Goal: Navigation & Orientation: Find specific page/section

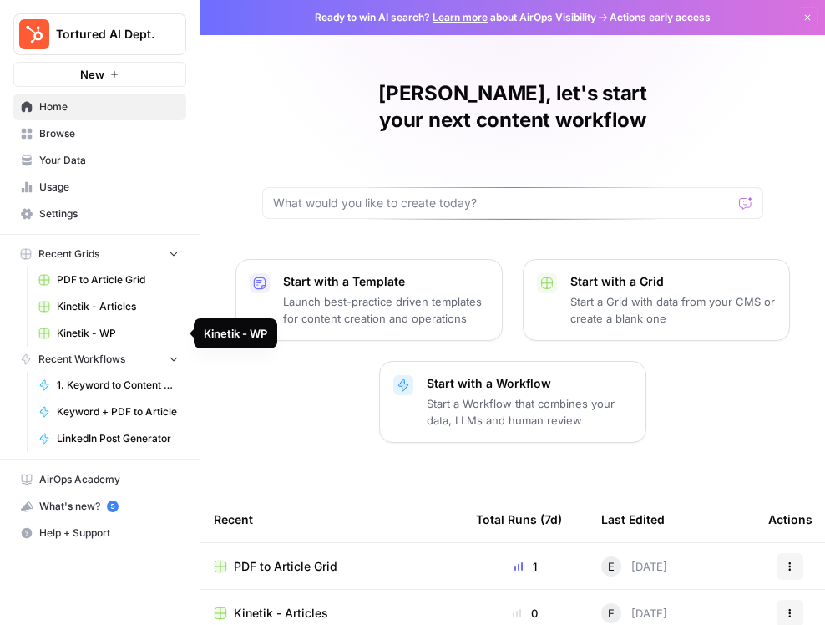
click at [78, 304] on span "Kinetik - Articles" at bounding box center [118, 306] width 122 height 15
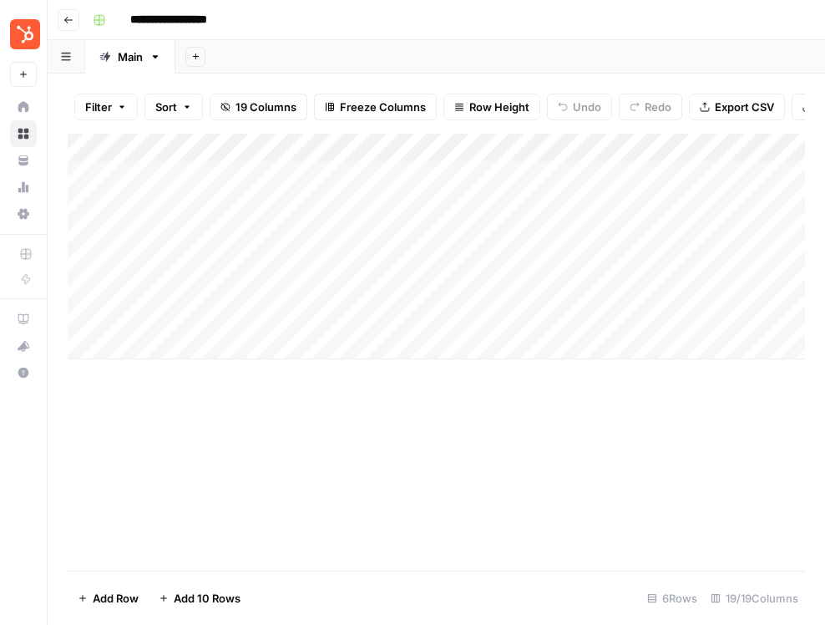
click at [195, 263] on div "Add Column" at bounding box center [436, 246] width 737 height 225
click at [68, 18] on icon "button" at bounding box center [68, 20] width 10 height 10
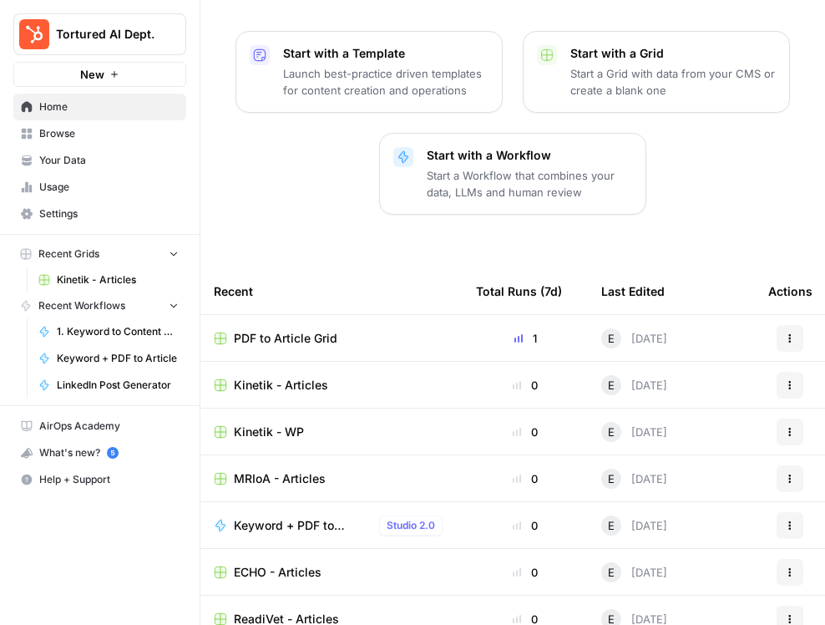
scroll to position [245, 0]
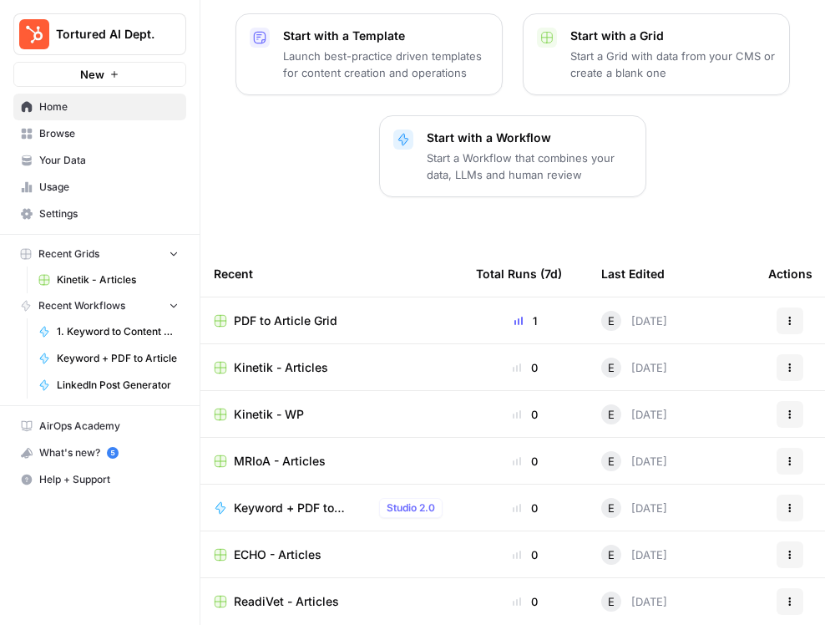
click at [262, 593] on span "ReadiVet - Articles" at bounding box center [286, 601] width 105 height 17
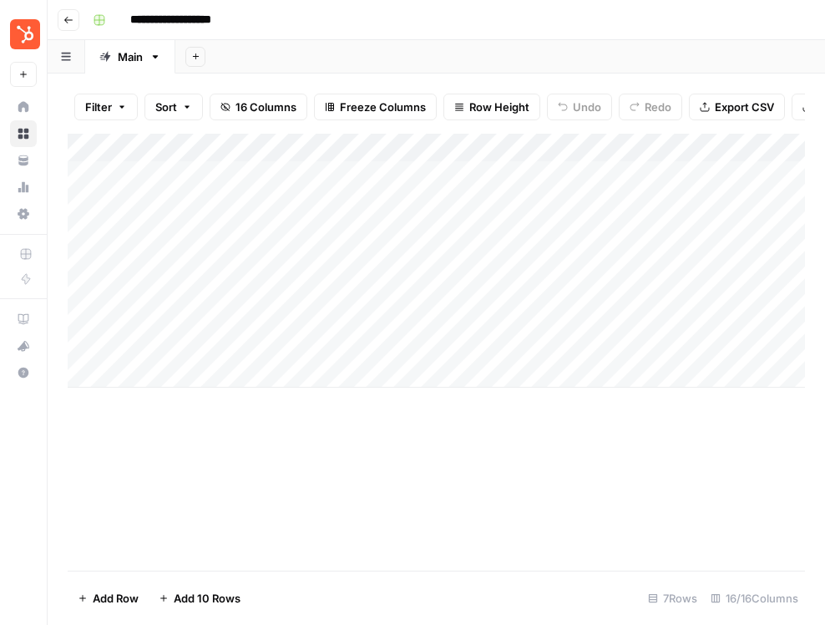
click at [68, 19] on icon "button" at bounding box center [68, 20] width 8 height 7
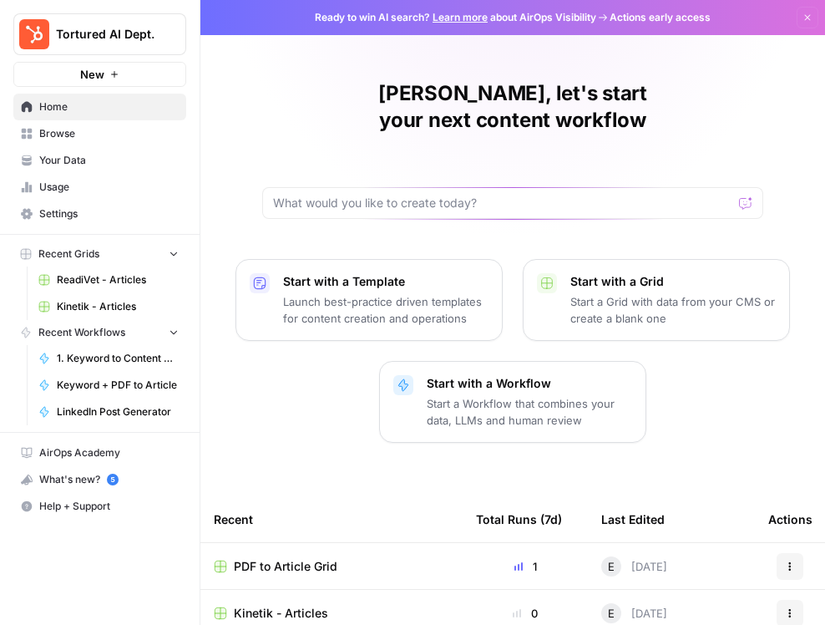
scroll to position [245, 0]
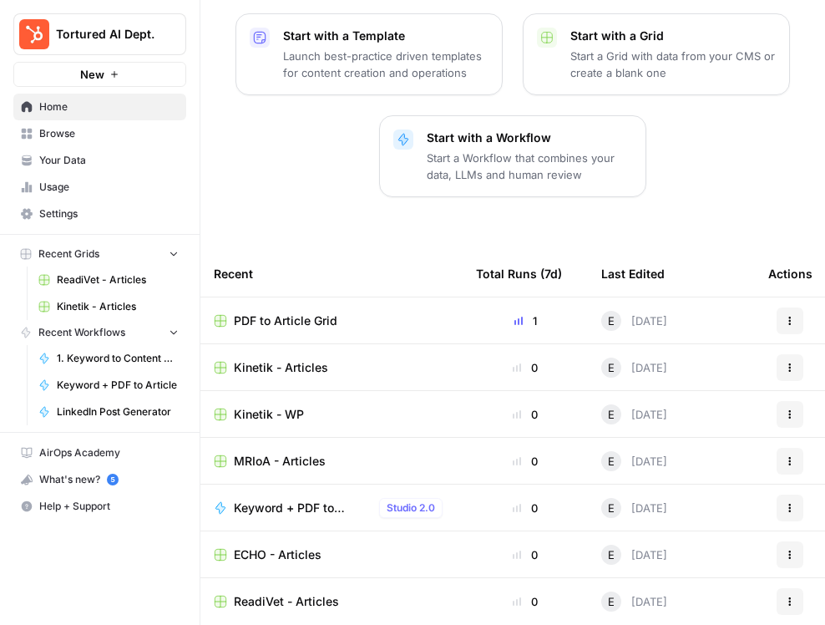
click at [307, 312] on span "PDF to Article Grid" at bounding box center [286, 320] width 104 height 17
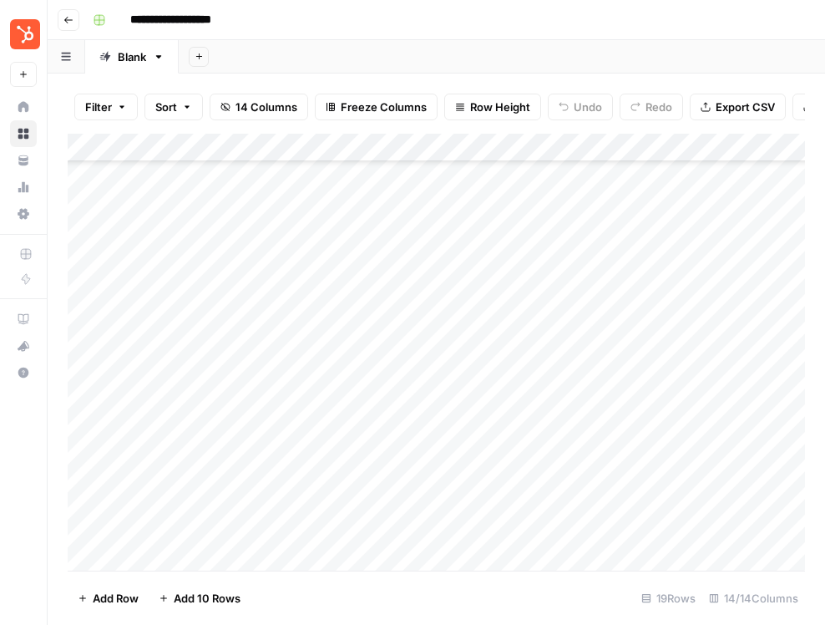
scroll to position [158, 0]
click at [174, 520] on div "Add Column" at bounding box center [436, 352] width 737 height 437
click at [176, 497] on div "Add Column" at bounding box center [436, 352] width 737 height 437
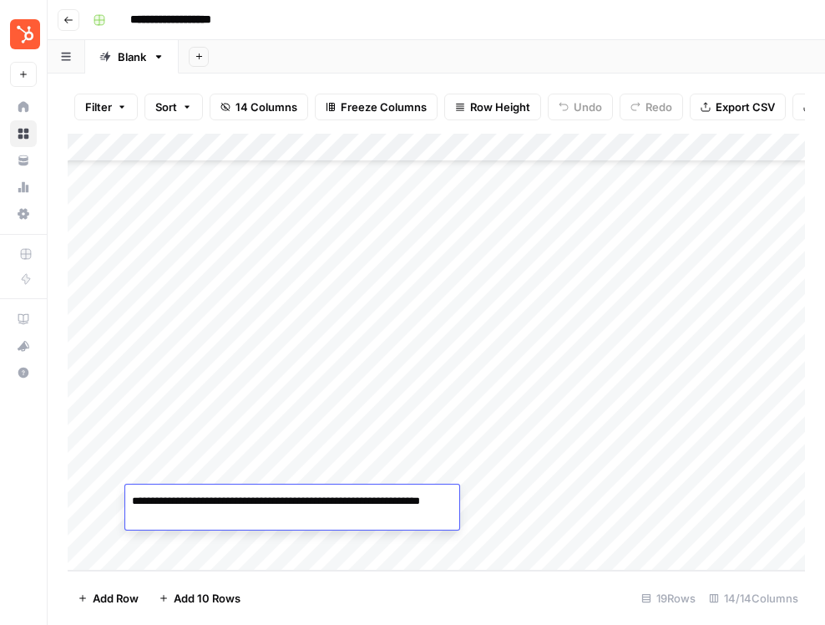
click at [176, 469] on div "Add Column" at bounding box center [436, 352] width 737 height 437
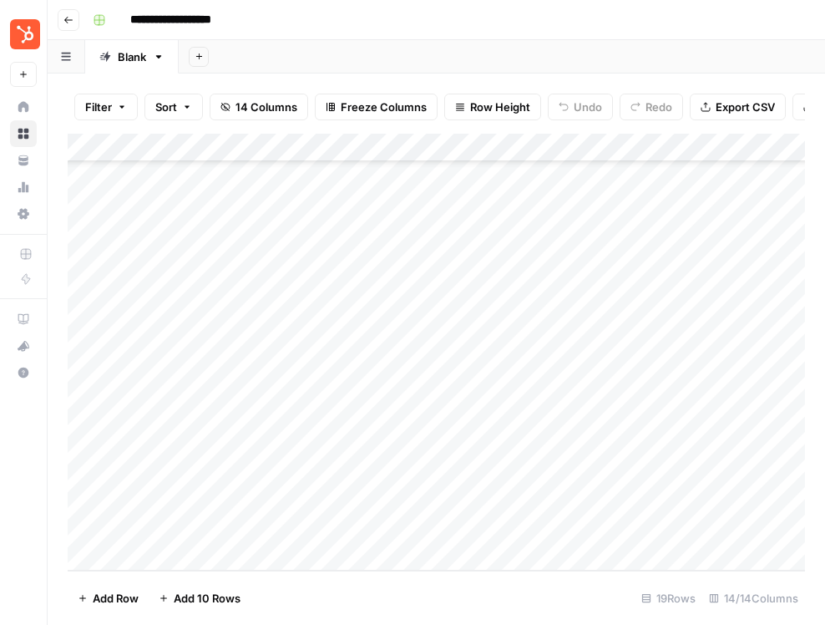
click at [176, 469] on div "Add Column" at bounding box center [436, 352] width 737 height 437
click at [176, 441] on div "Add Column" at bounding box center [436, 352] width 737 height 437
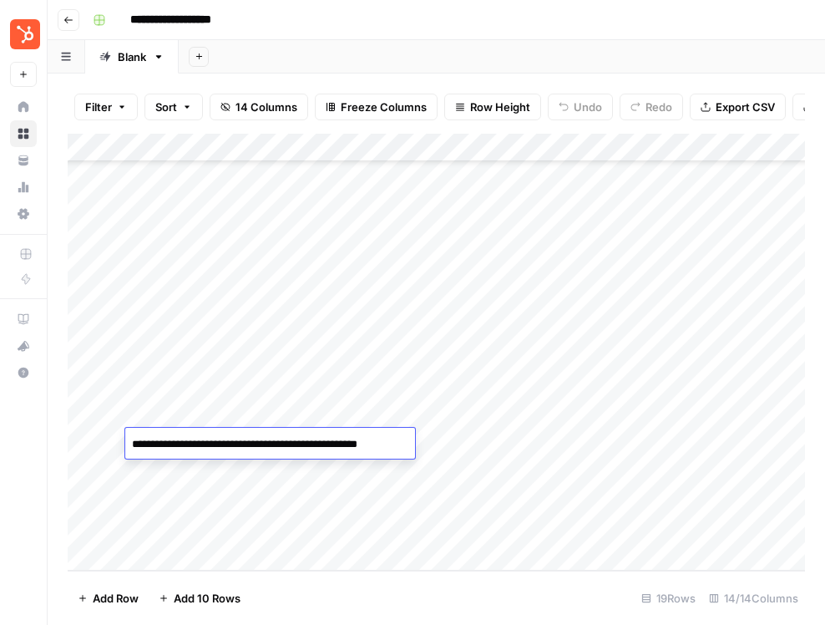
click at [177, 406] on div "Add Column" at bounding box center [436, 352] width 737 height 437
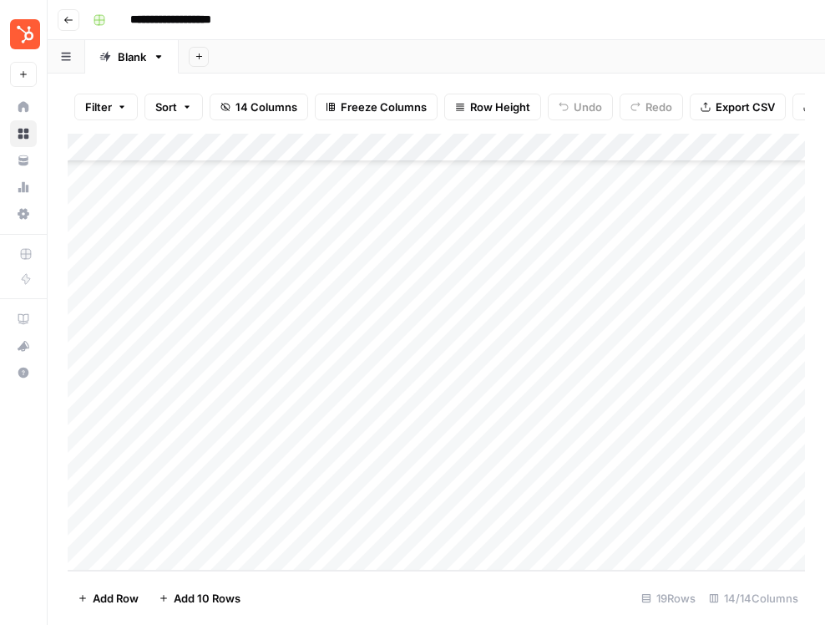
click at [177, 406] on div "Add Column" at bounding box center [436, 352] width 737 height 437
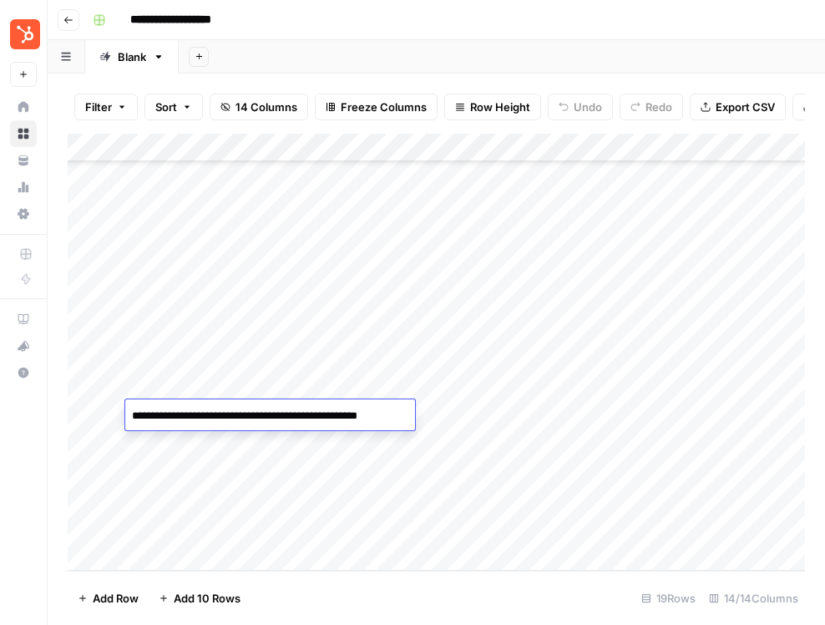
click at [180, 377] on div "Add Column" at bounding box center [436, 352] width 737 height 437
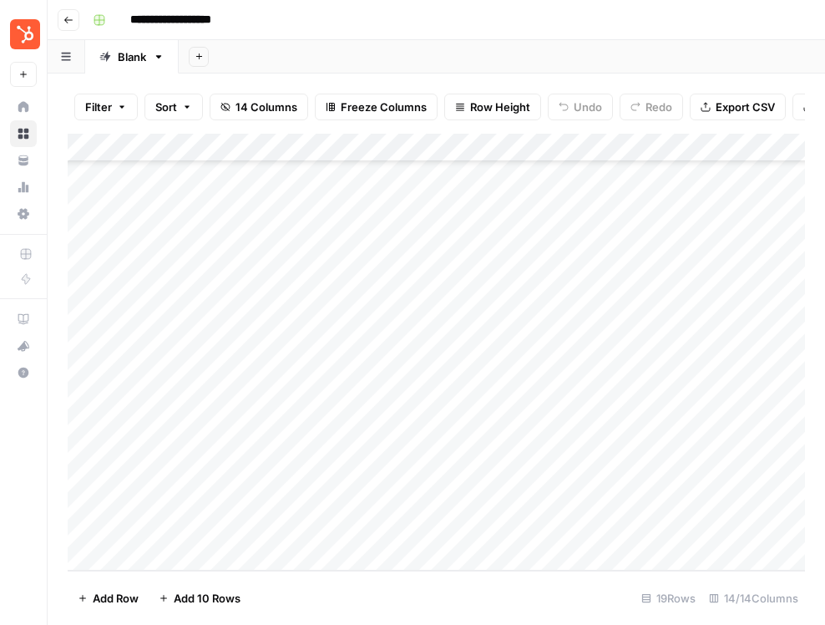
click at [180, 377] on div "Add Column" at bounding box center [436, 352] width 737 height 437
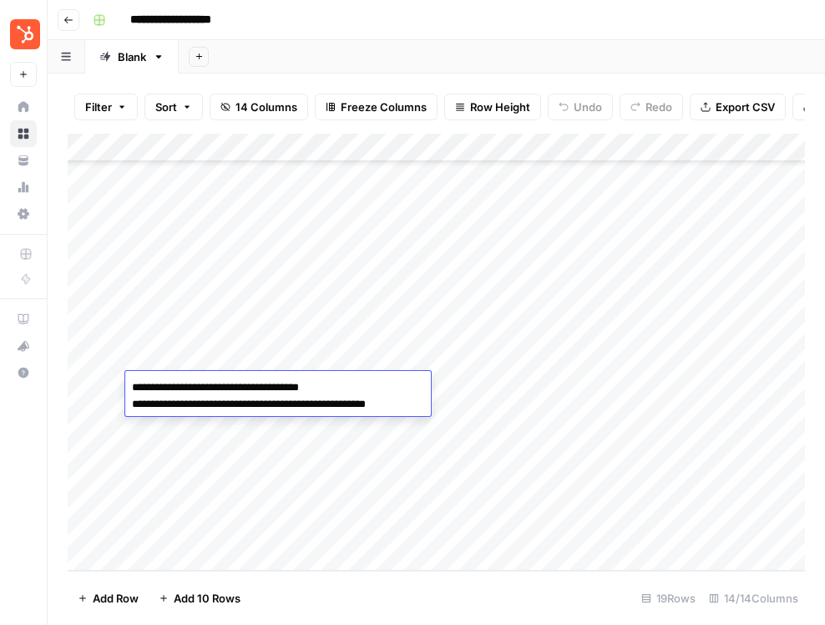
click at [180, 348] on div "Add Column" at bounding box center [436, 352] width 737 height 437
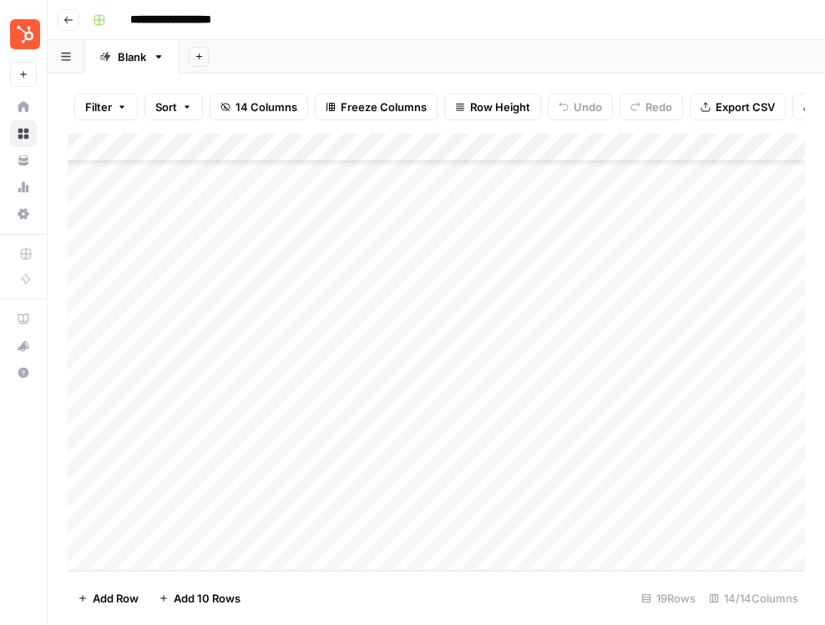
click at [180, 348] on div "Add Column" at bounding box center [436, 352] width 737 height 437
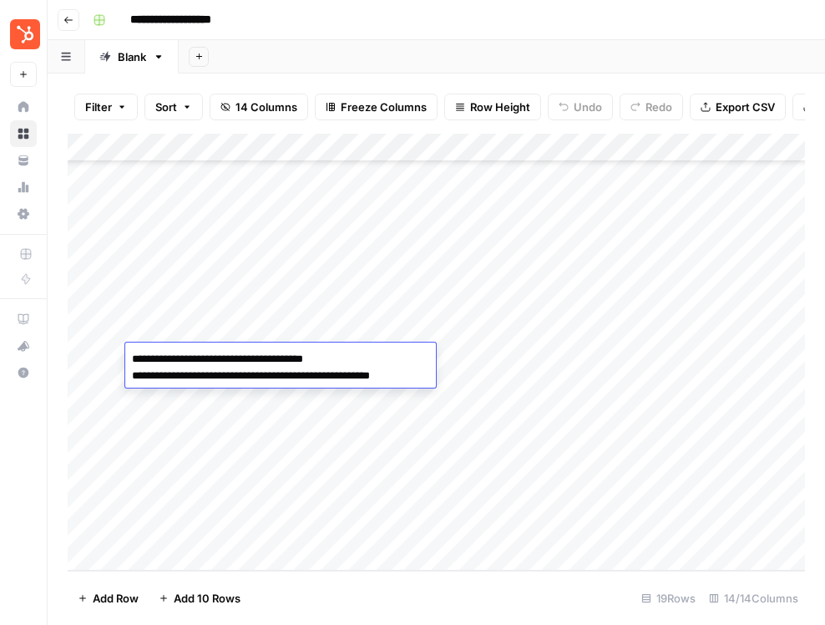
click at [184, 319] on div "Add Column" at bounding box center [436, 352] width 737 height 437
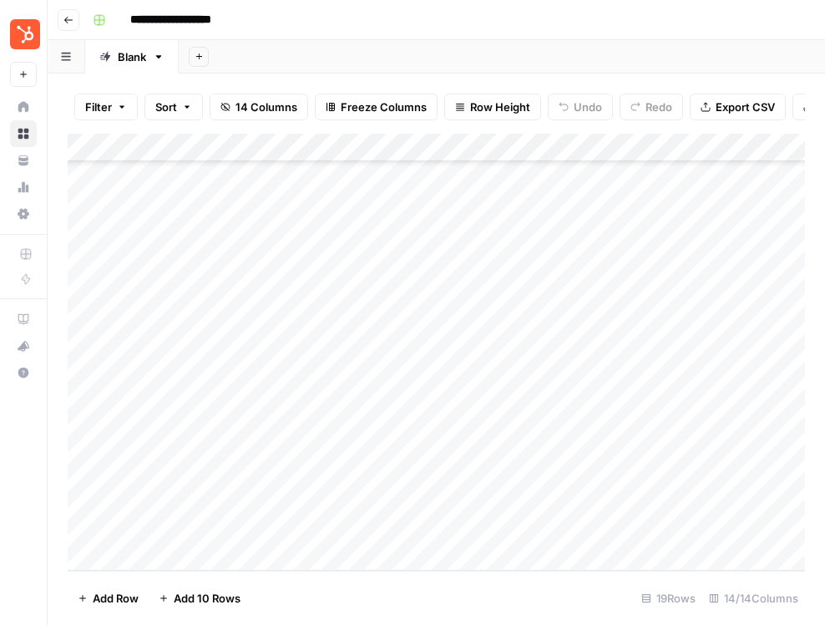
click at [184, 319] on div "Add Column" at bounding box center [436, 352] width 737 height 437
click at [185, 299] on div "Add Column" at bounding box center [436, 352] width 737 height 437
click at [203, 412] on div "Add Column" at bounding box center [436, 352] width 737 height 437
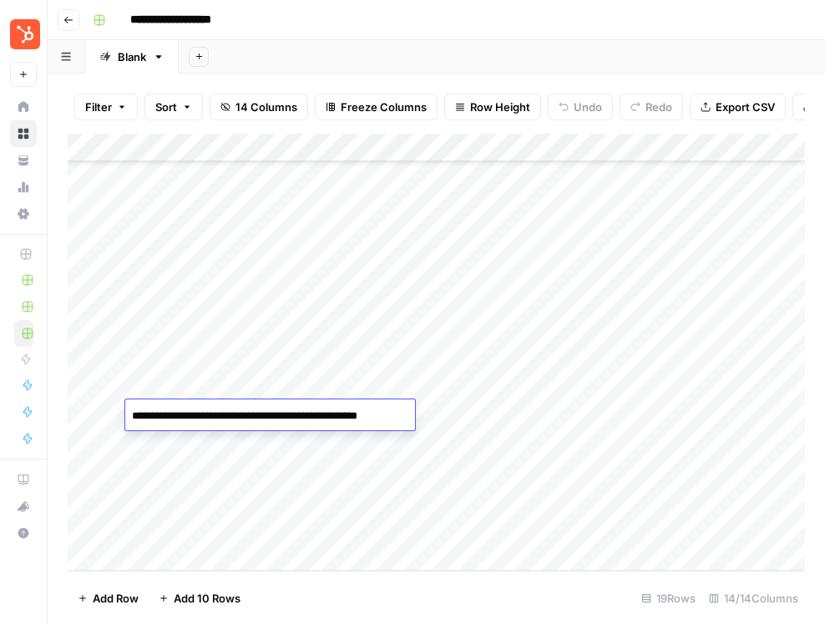
click at [210, 478] on div "Add Column" at bounding box center [436, 352] width 737 height 437
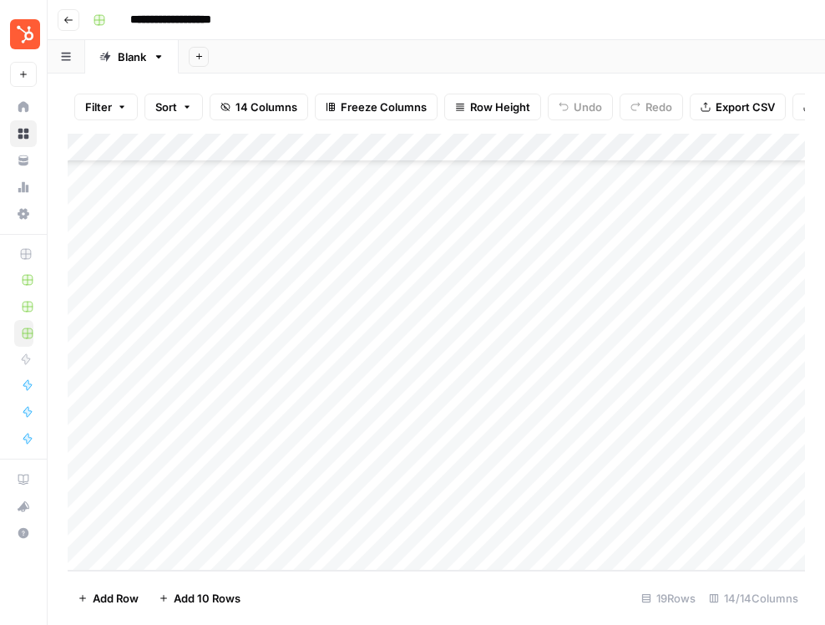
click at [210, 478] on div "Add Column" at bounding box center [436, 352] width 737 height 437
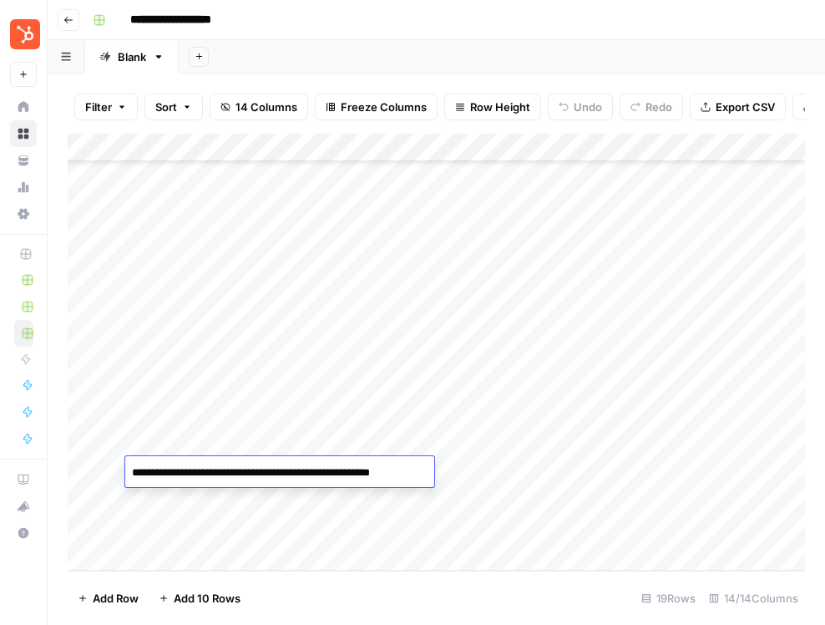
drag, startPoint x: 158, startPoint y: 473, endPoint x: 227, endPoint y: 474, distance: 69.3
click at [227, 474] on textarea "**********" at bounding box center [278, 472] width 307 height 23
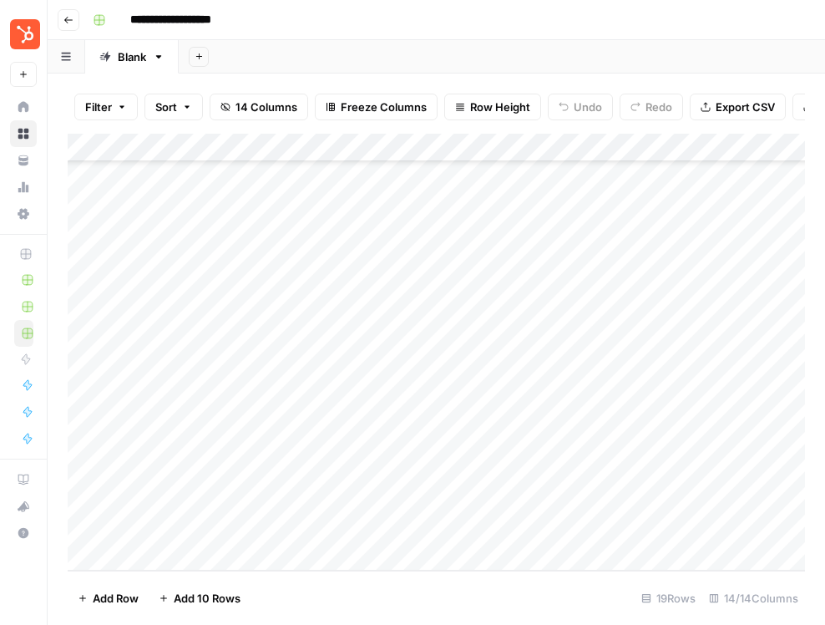
click at [215, 501] on div "Add Column" at bounding box center [436, 352] width 737 height 437
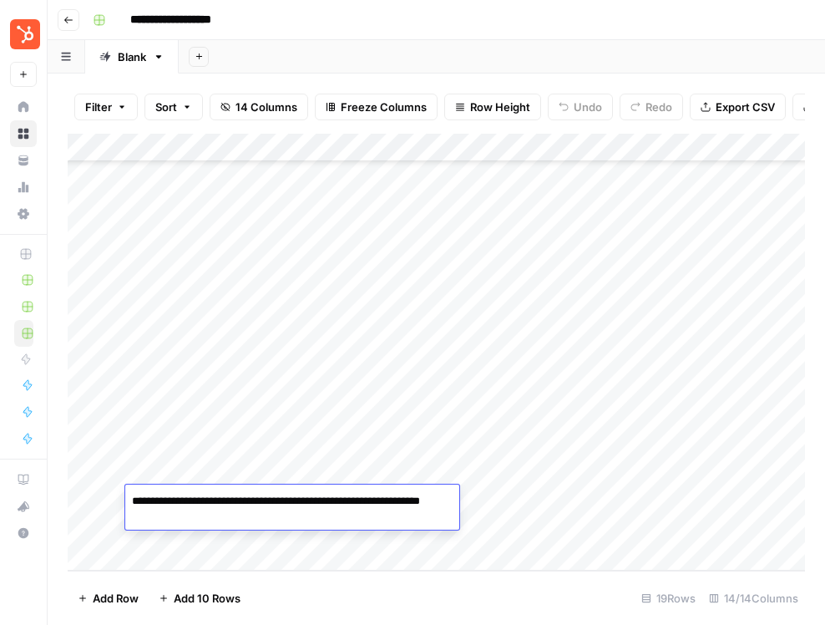
click at [426, 321] on div "Add Column" at bounding box center [436, 352] width 737 height 437
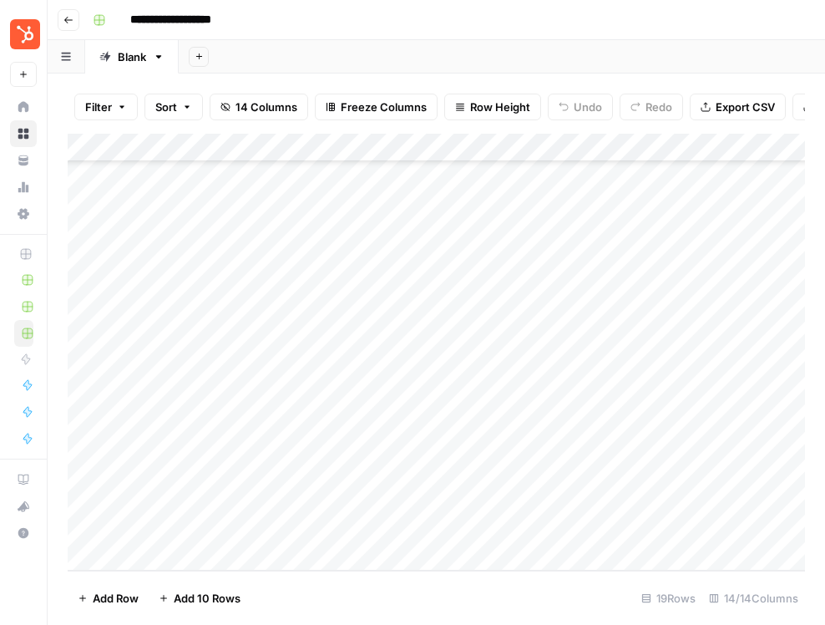
click at [63, 19] on icon "button" at bounding box center [68, 20] width 10 height 10
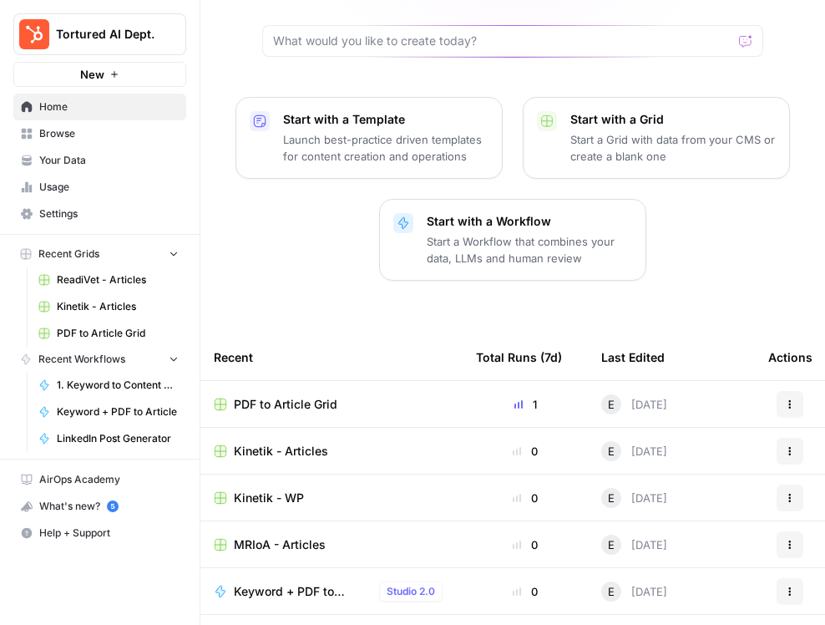
scroll to position [245, 0]
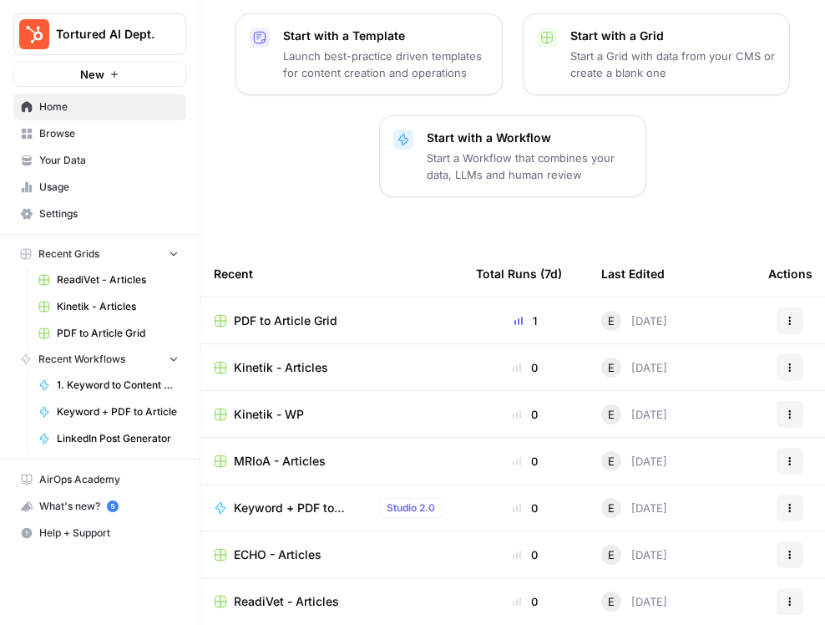
click at [104, 141] on link "Browse" at bounding box center [99, 133] width 173 height 27
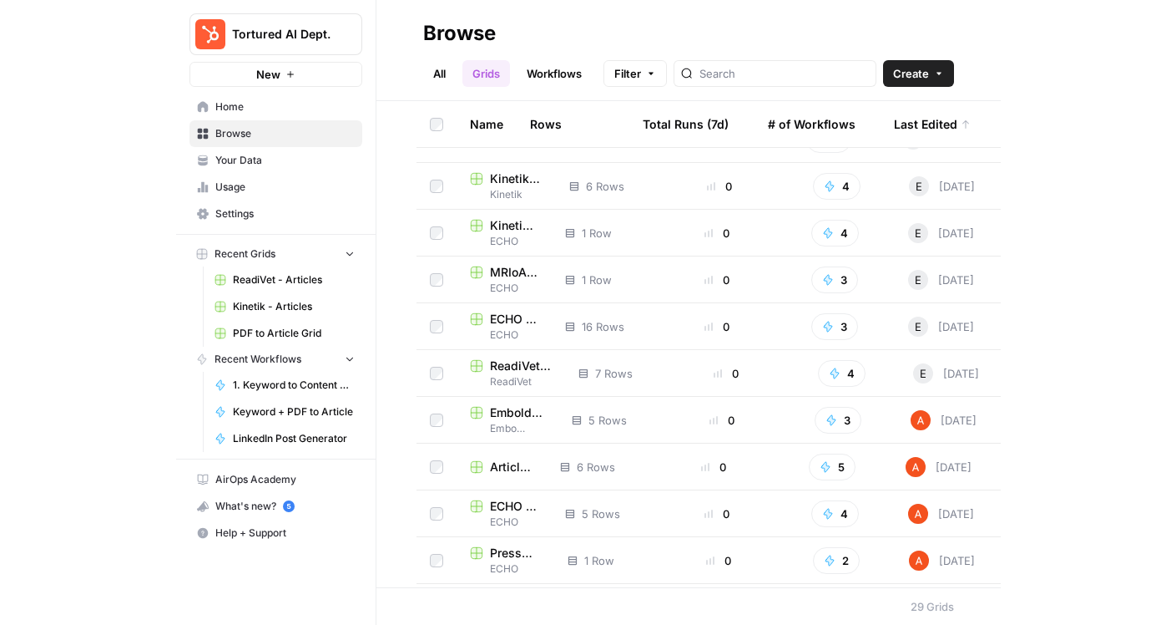
scroll to position [38, 0]
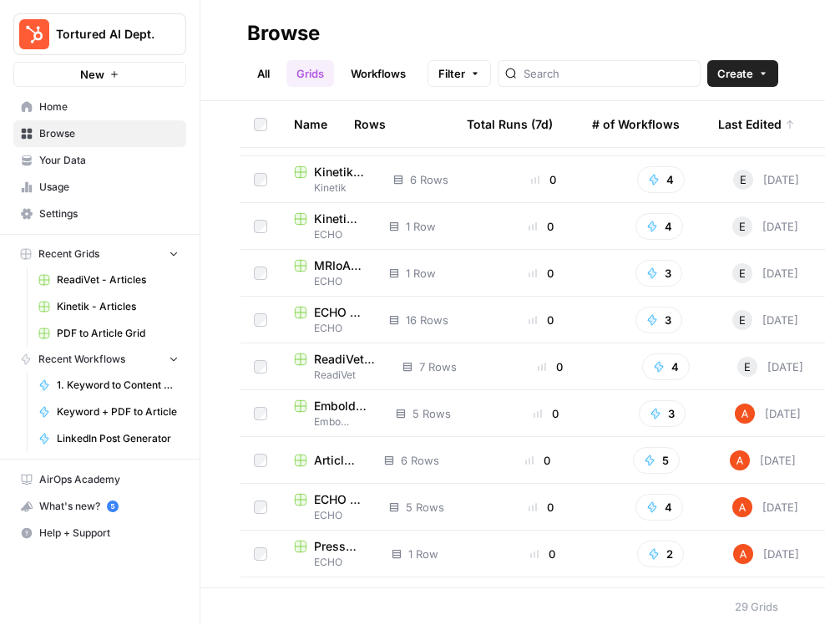
click at [322, 405] on span "Embold - Articles" at bounding box center [341, 405] width 55 height 17
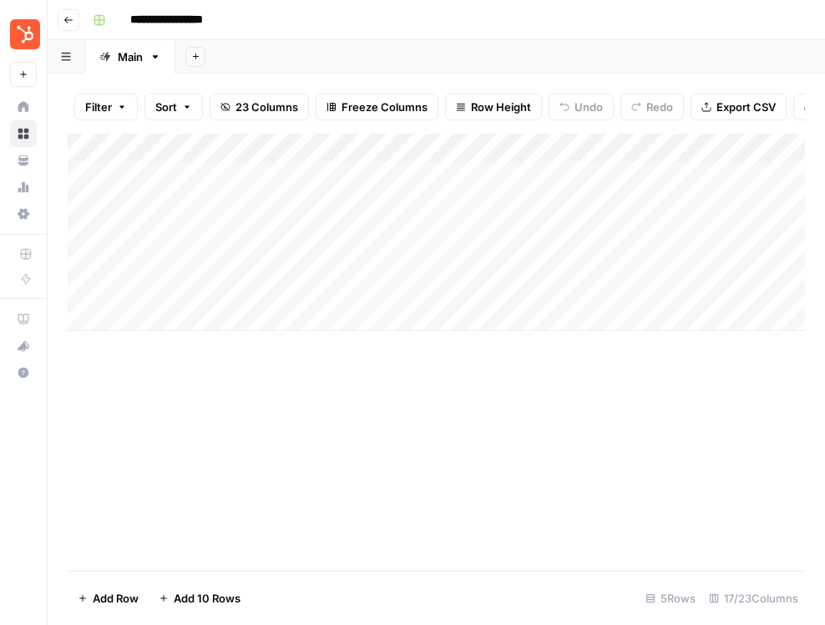
click at [270, 175] on div "Add Column" at bounding box center [436, 232] width 737 height 197
click at [261, 205] on div "Add Column" at bounding box center [436, 232] width 737 height 197
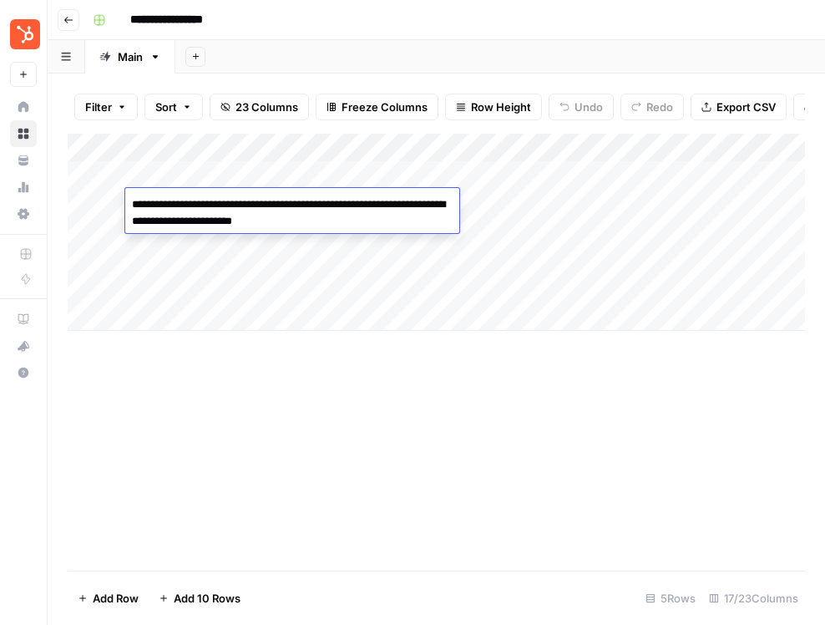
click at [257, 240] on div "Add Column" at bounding box center [436, 232] width 737 height 197
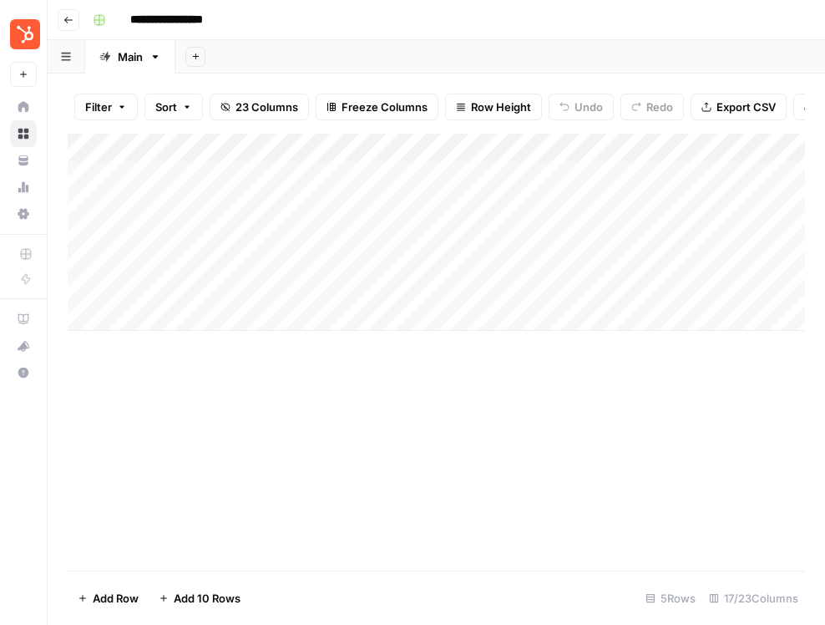
click at [257, 240] on div "Add Column" at bounding box center [436, 232] width 737 height 197
click at [268, 276] on div "Add Column" at bounding box center [436, 232] width 737 height 197
click at [264, 256] on div "Add Column" at bounding box center [436, 232] width 737 height 197
click at [300, 397] on div "Add Column" at bounding box center [436, 352] width 737 height 437
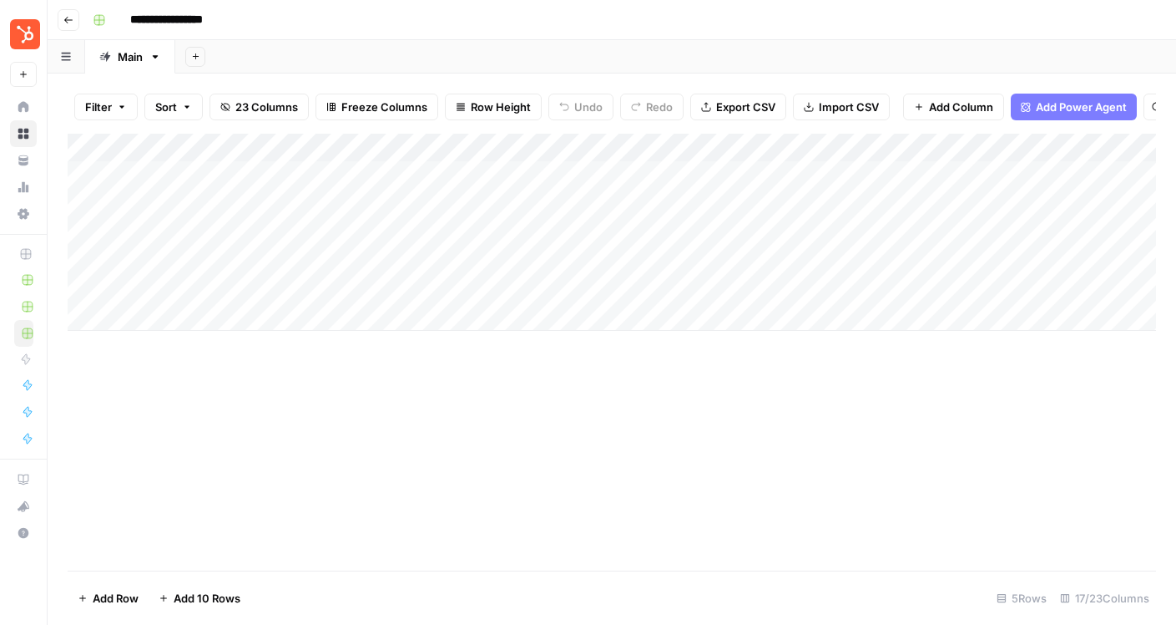
click at [70, 23] on icon "button" at bounding box center [68, 20] width 10 height 10
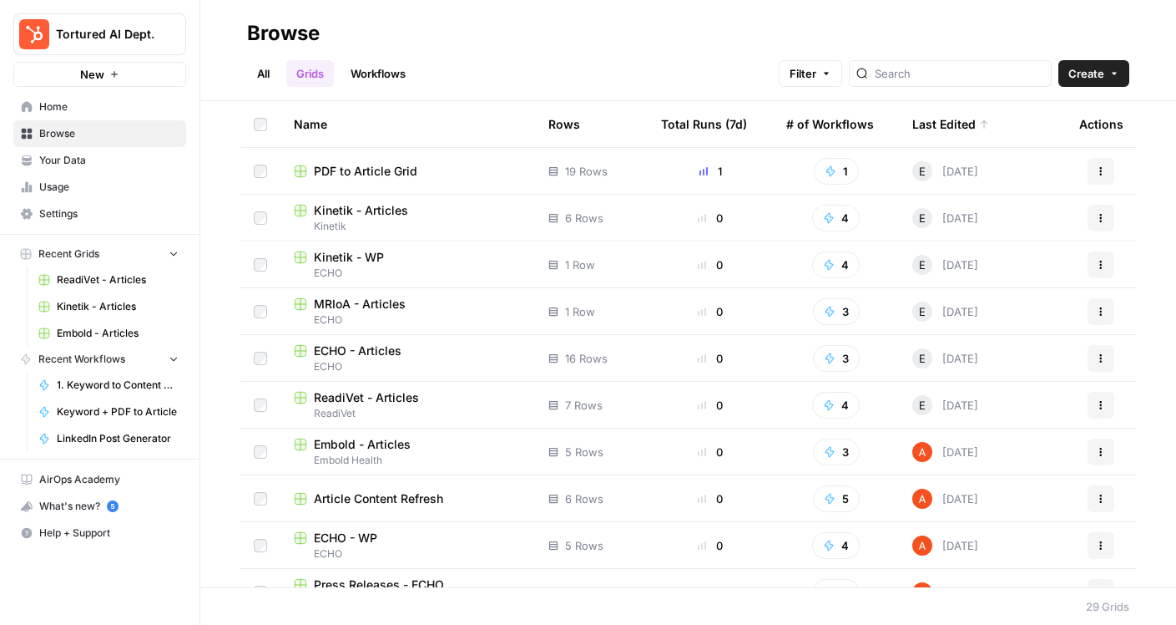
click at [364, 212] on span "Kinetik - Articles" at bounding box center [361, 210] width 94 height 17
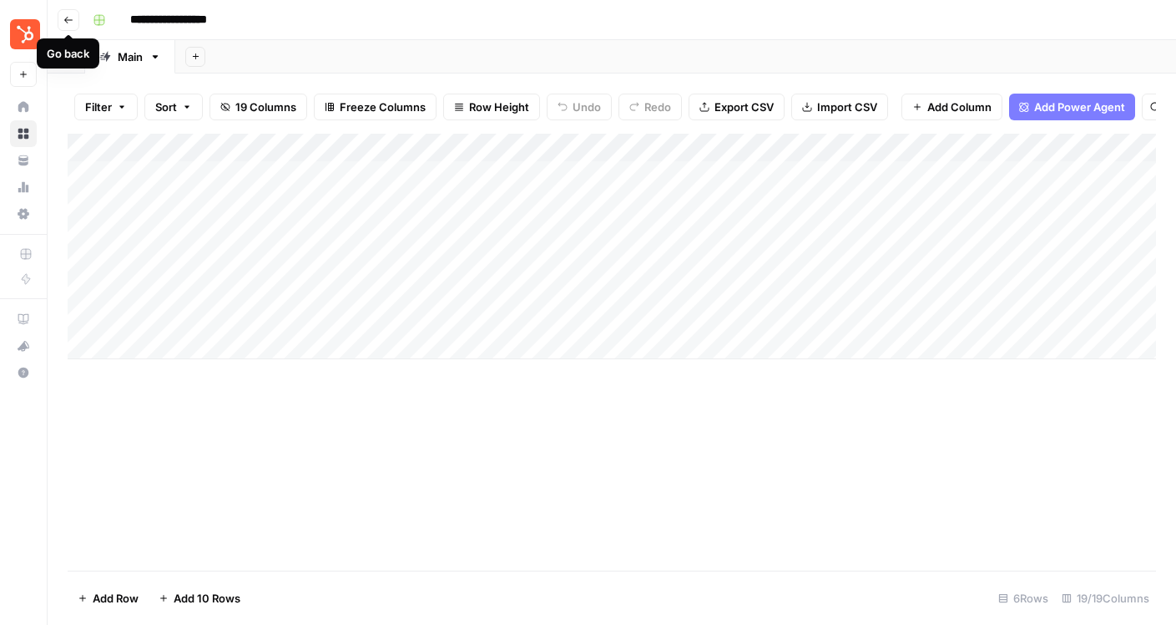
click at [68, 15] on icon "button" at bounding box center [68, 20] width 10 height 10
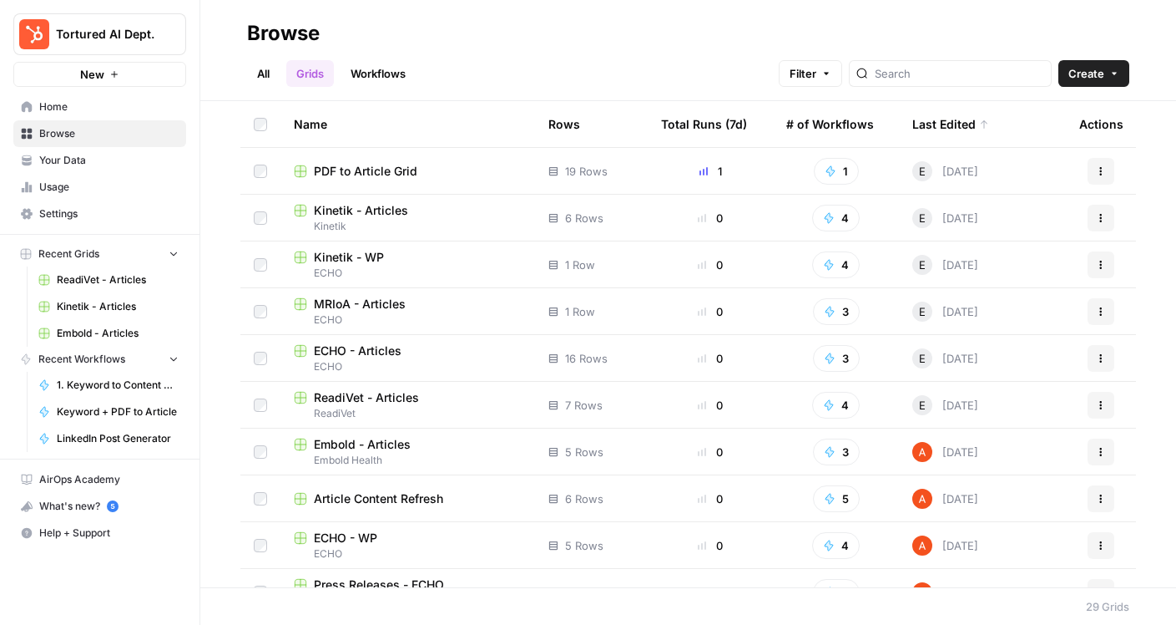
click at [356, 252] on span "Kinetik - WP" at bounding box center [349, 257] width 70 height 17
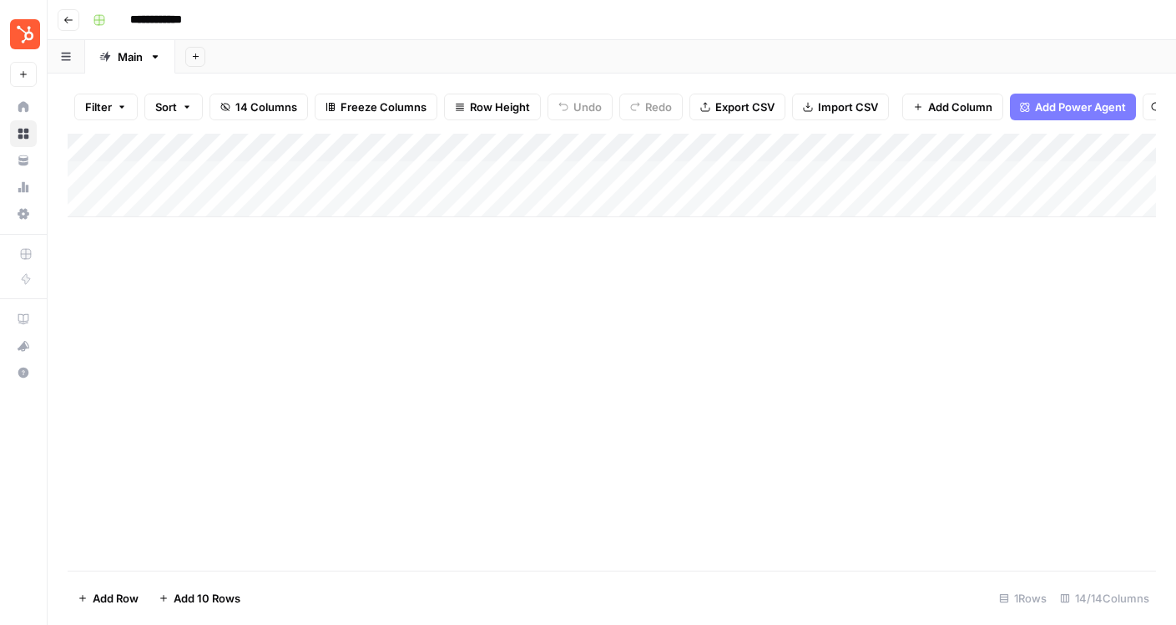
click at [207, 175] on div "Add Column" at bounding box center [612, 175] width 1089 height 83
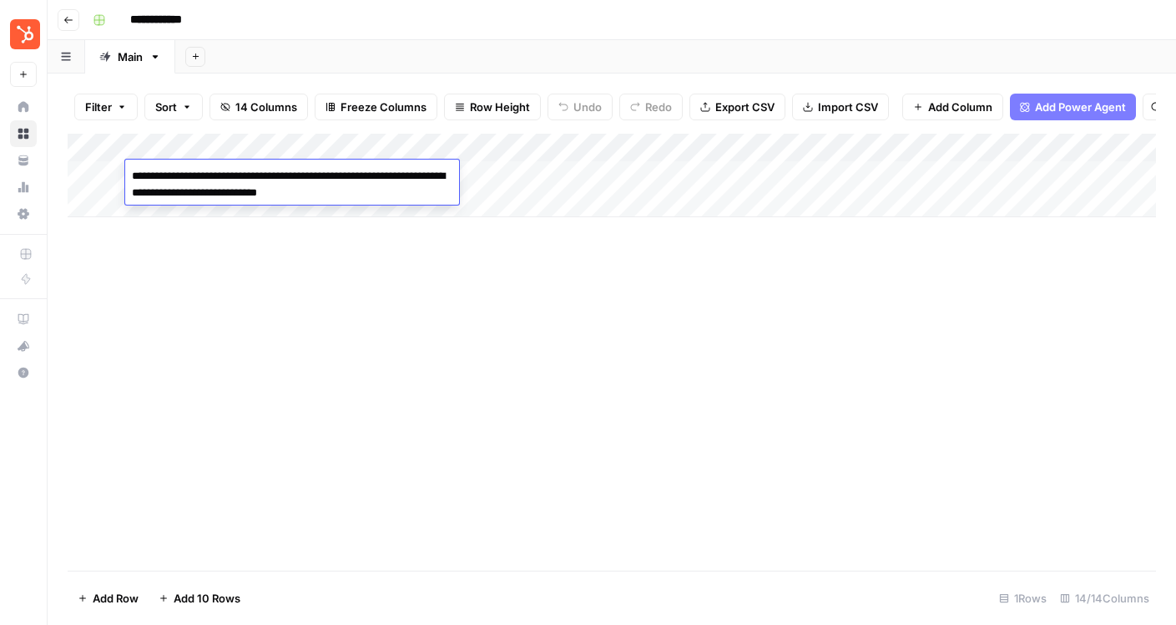
click at [237, 286] on div "Add Column" at bounding box center [612, 352] width 1089 height 437
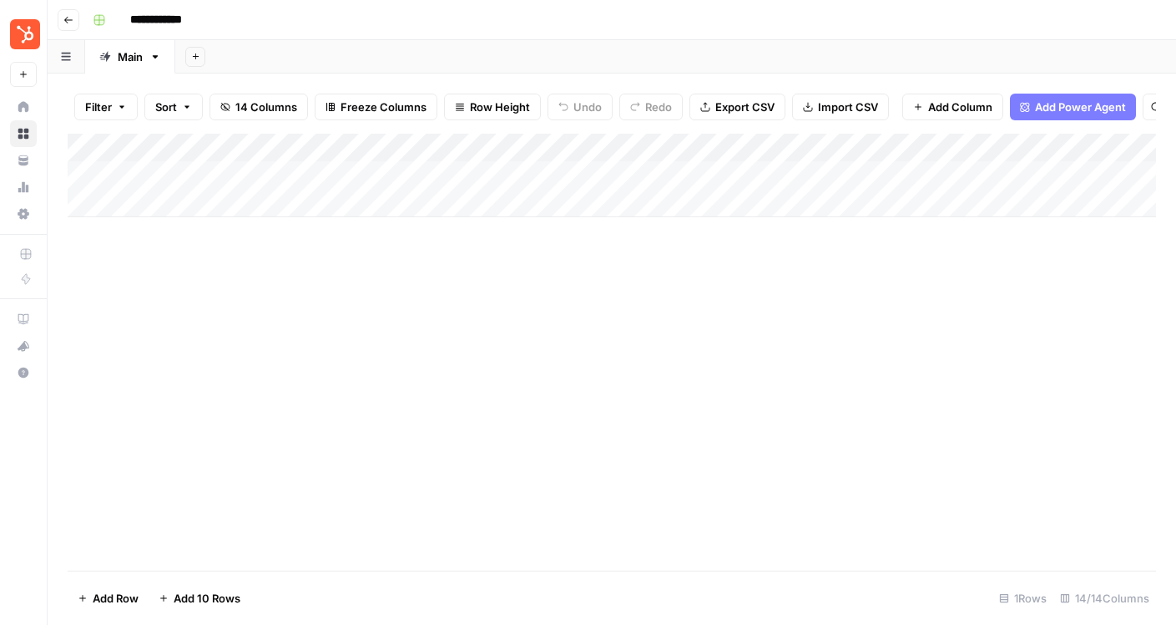
click at [66, 15] on icon "button" at bounding box center [68, 20] width 10 height 10
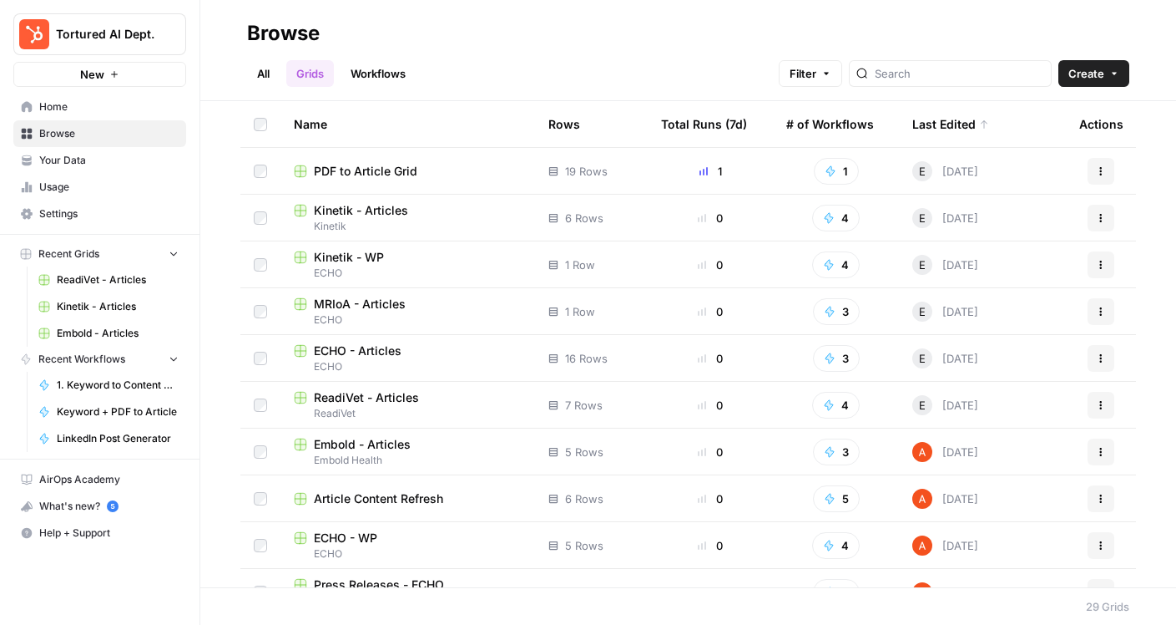
click at [381, 210] on span "Kinetik - Articles" at bounding box center [361, 210] width 94 height 17
